Goal: Task Accomplishment & Management: Use online tool/utility

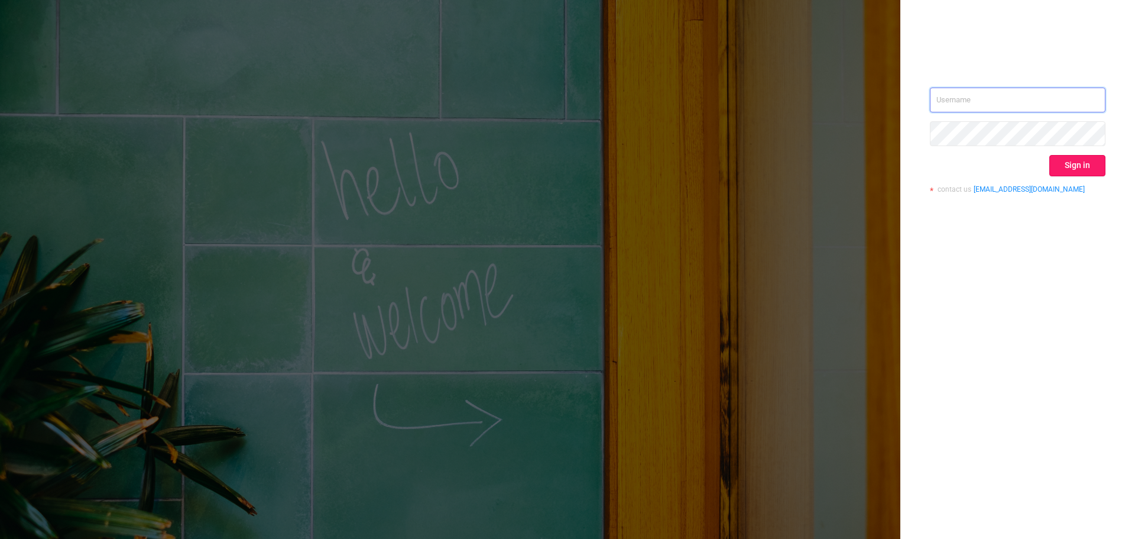
type input "[EMAIL_ADDRESS][DOMAIN_NAME]"
click at [1058, 157] on button "Sign in" at bounding box center [1078, 165] width 56 height 21
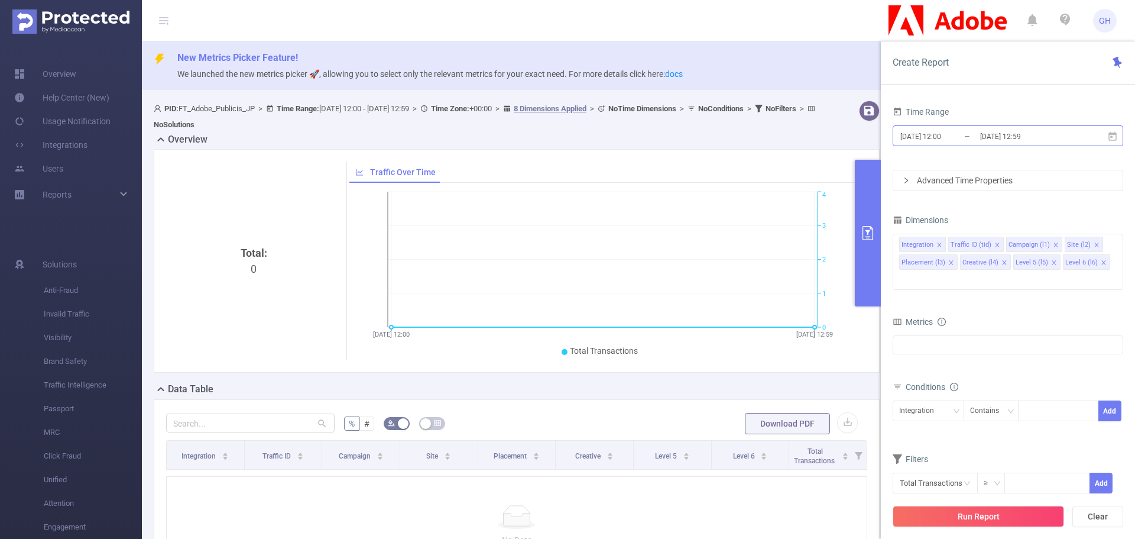
click at [942, 132] on input "[DATE] 12:00" at bounding box center [947, 136] width 96 height 16
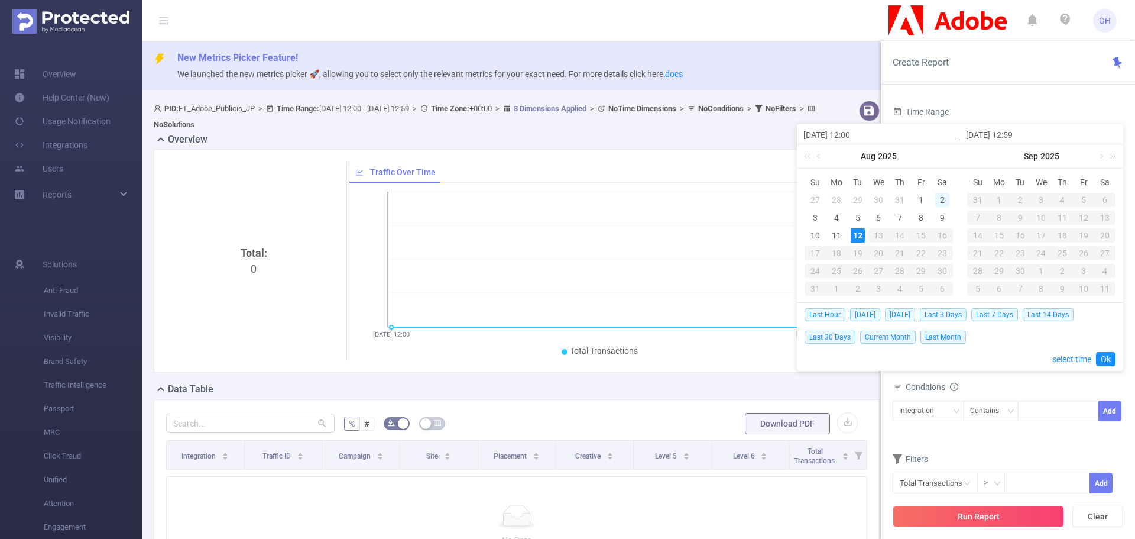
click at [940, 201] on div "2" at bounding box center [942, 200] width 14 height 14
click at [920, 218] on div "8" at bounding box center [921, 218] width 14 height 14
type input "[DATE] 12:00"
type input "[DATE] 12:59"
type input "[DATE] 12:00"
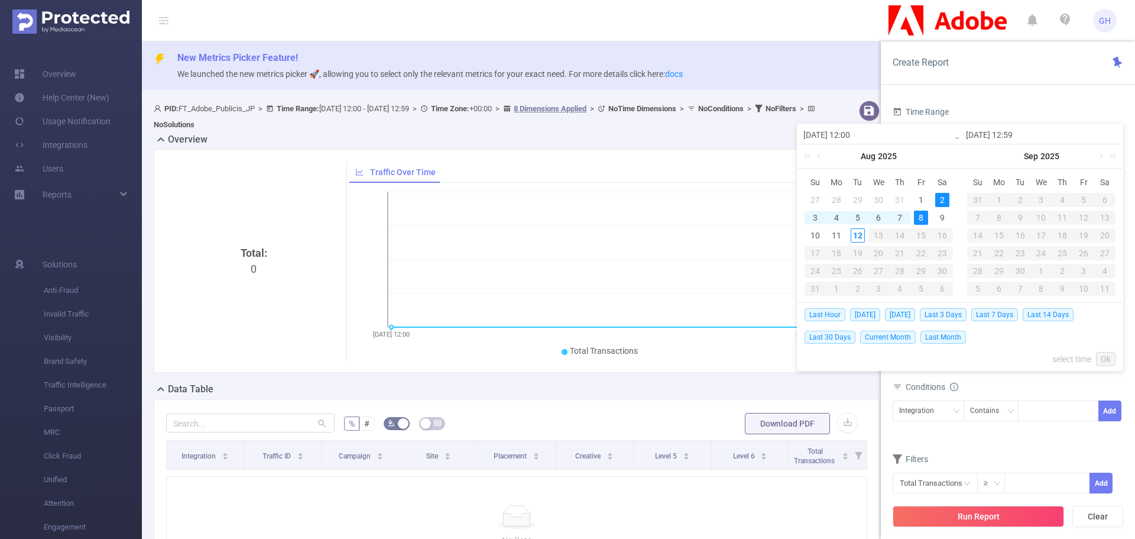
type input "[DATE] 12:59"
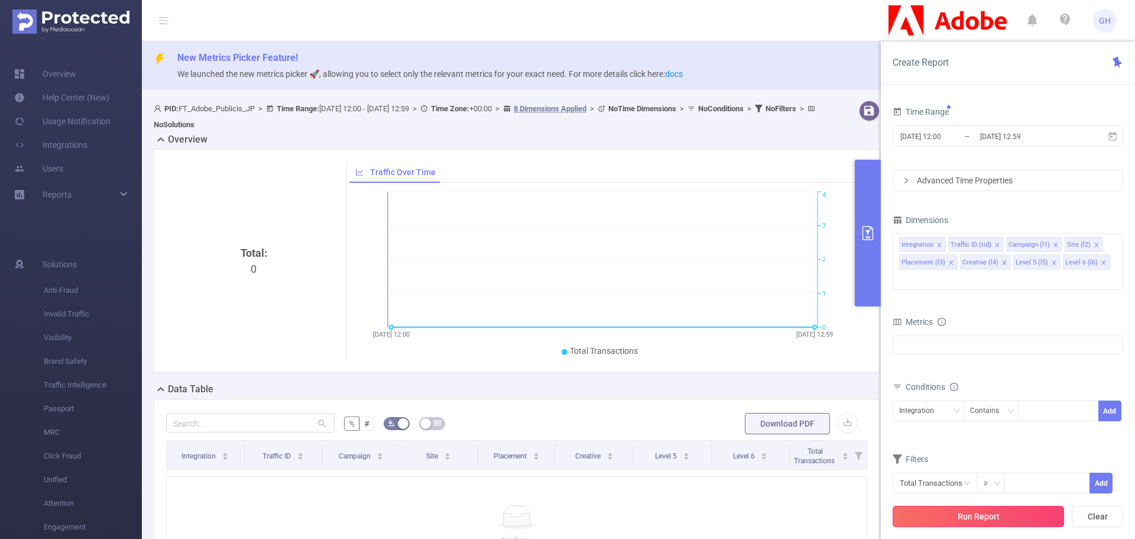
click at [954, 517] on button "Run Report" at bounding box center [978, 516] width 171 height 21
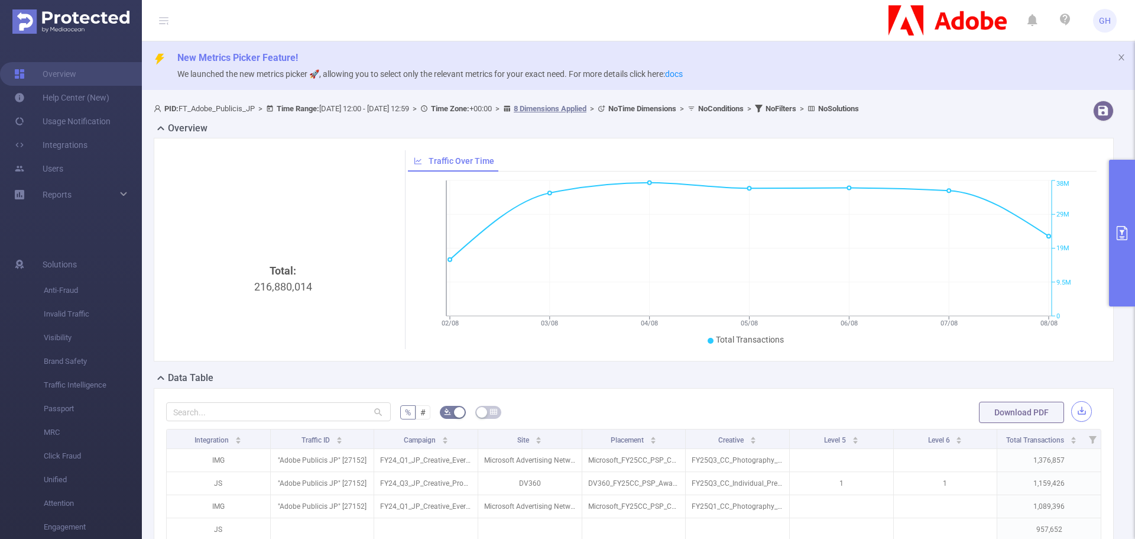
click at [1071, 412] on button "button" at bounding box center [1081, 411] width 21 height 21
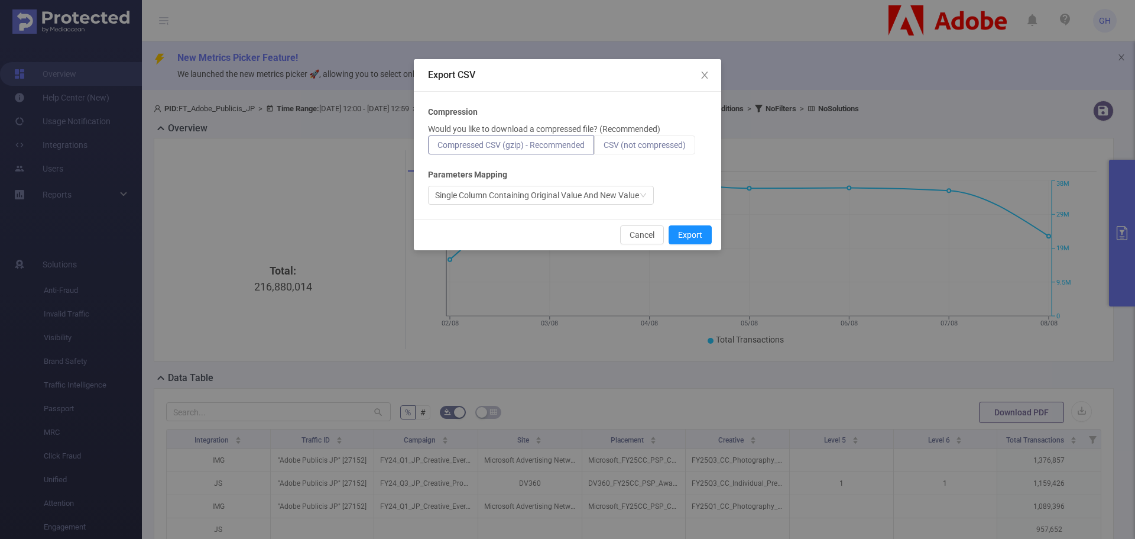
click at [649, 144] on span "CSV (not compressed)" at bounding box center [645, 144] width 82 height 9
click at [604, 148] on input "CSV (not compressed)" at bounding box center [604, 148] width 0 height 0
click at [676, 231] on button "Export" at bounding box center [690, 234] width 43 height 19
